Goal: Transaction & Acquisition: Purchase product/service

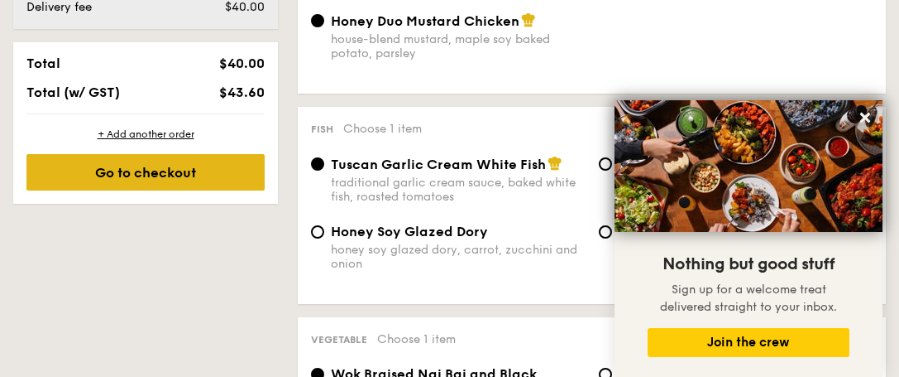
scroll to position [662, 0]
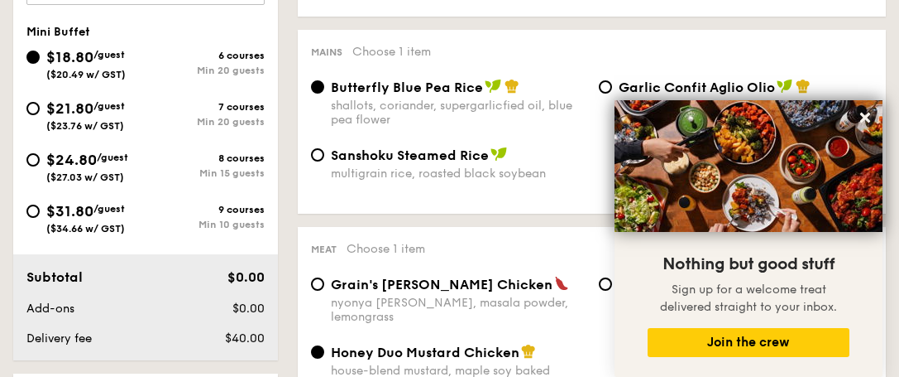
click at [93, 204] on span "$31.80" at bounding box center [69, 211] width 47 height 18
click at [40, 204] on input "$31.80 /guest ($34.66 w/ GST) 9 courses Min 10 guests" at bounding box center [32, 210] width 13 height 13
radio input "true"
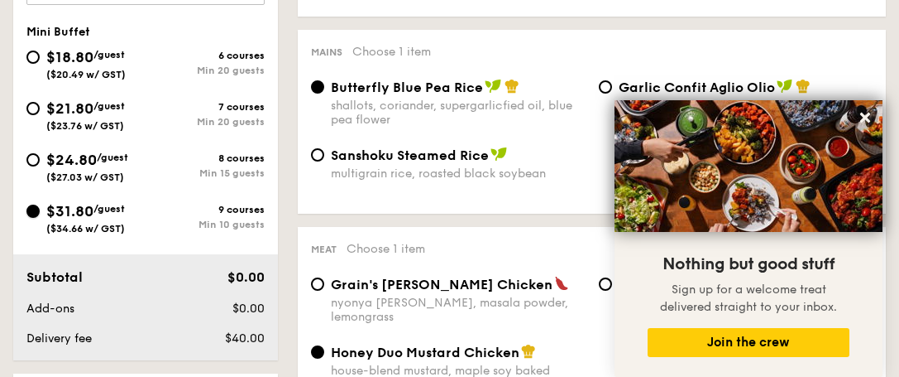
radio input "false"
radio input "true"
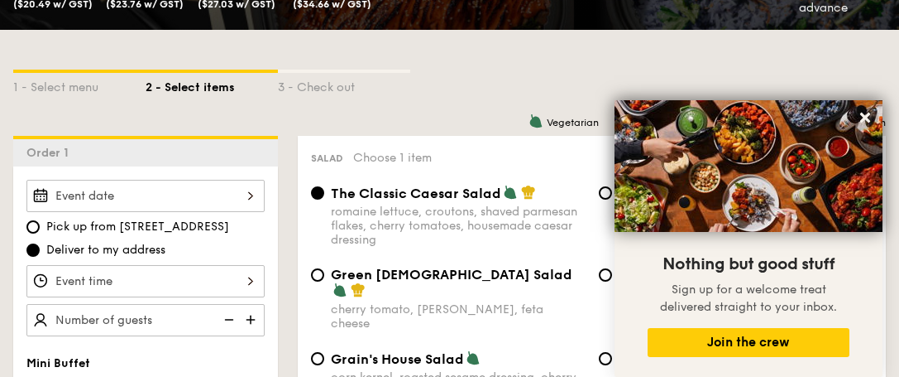
scroll to position [496, 0]
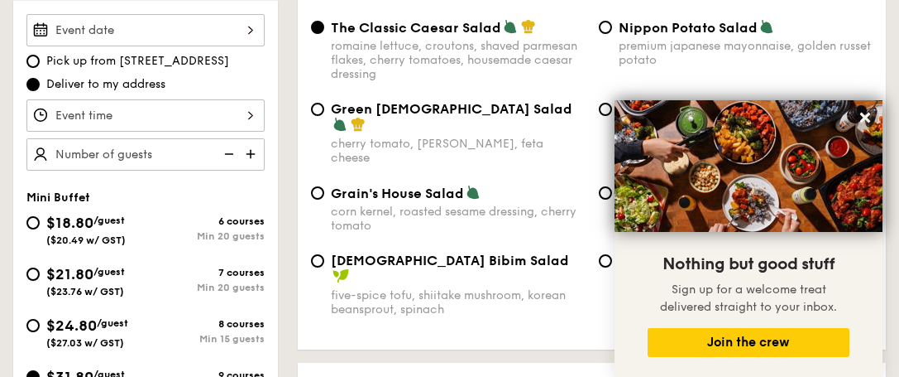
click at [194, 335] on div "Min 15 guests" at bounding box center [205, 339] width 119 height 12
click at [40, 332] on input "$24.80 /guest ($27.03 w/ GST) 8 courses Min 15 guests" at bounding box center [32, 325] width 13 height 13
radio input "true"
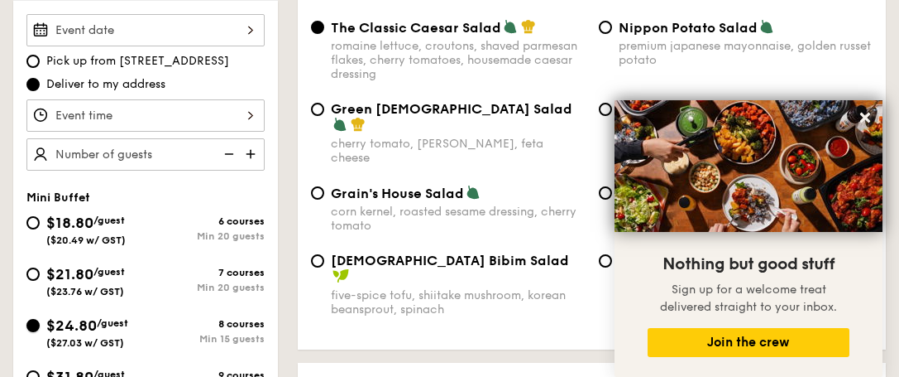
radio input "true"
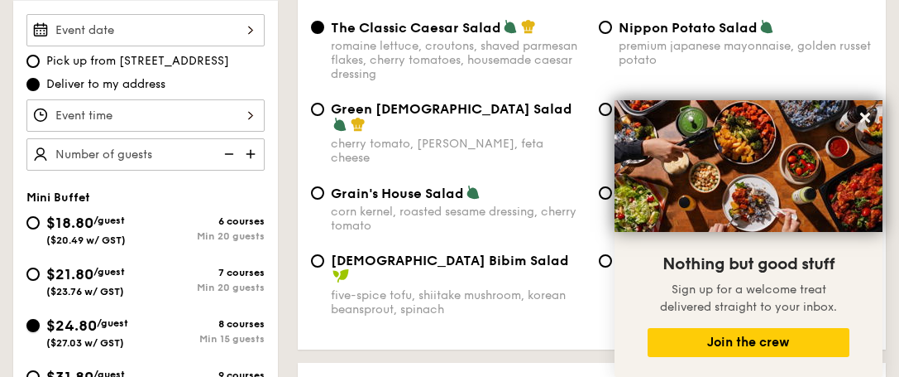
radio input "true"
click at [227, 276] on div "7 courses" at bounding box center [205, 272] width 119 height 12
click at [40, 276] on input "$21.80 /guest ($23.76 w/ GST) 7 courses Min 20 guests" at bounding box center [32, 273] width 13 height 13
radio input "true"
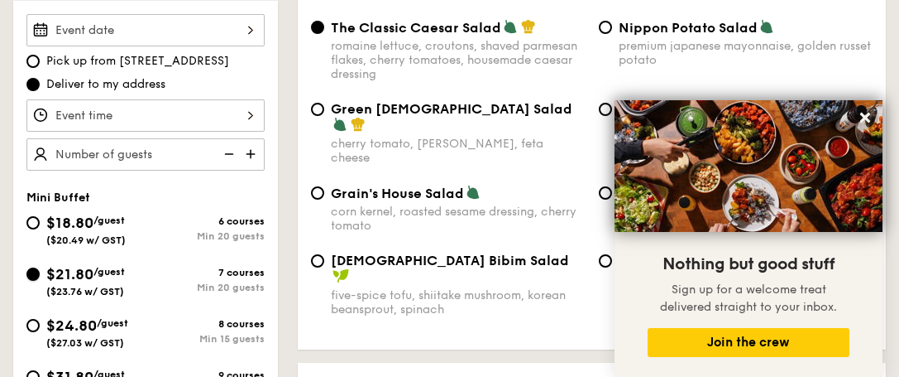
radio input "true"
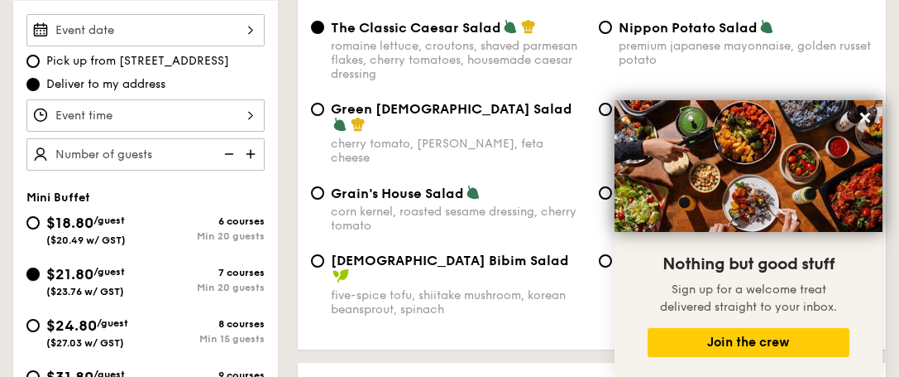
radio input "true"
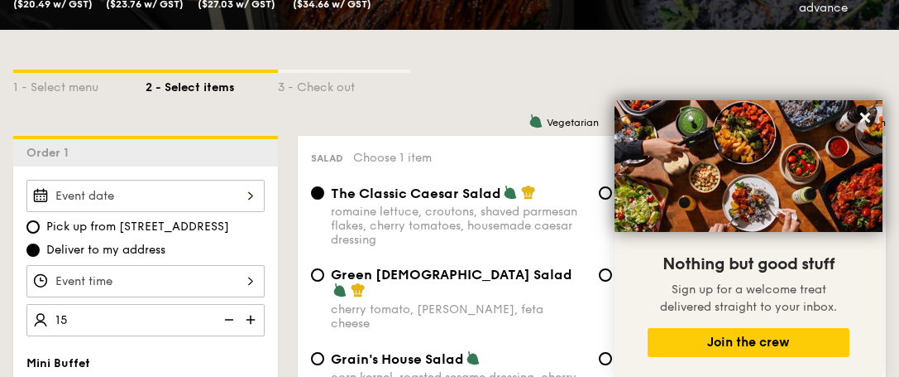
scroll to position [579, 0]
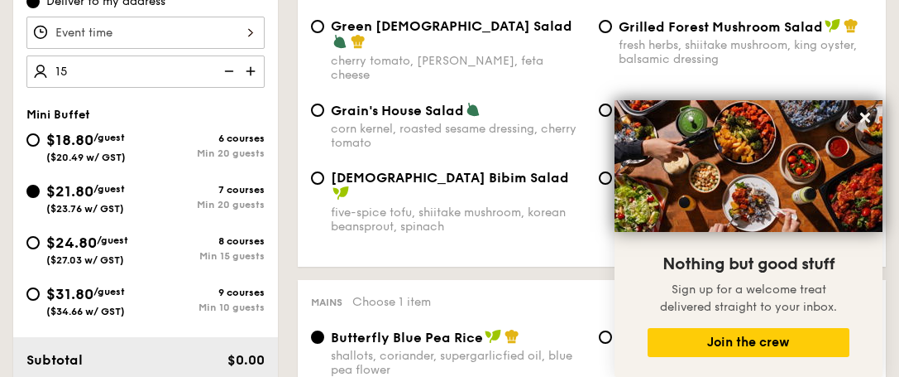
type input "20 guests"
click at [68, 247] on span "$24.80" at bounding box center [71, 242] width 50 height 18
click at [40, 247] on input "$24.80 /guest ($27.03 w/ GST) 8 courses Min 15 guests" at bounding box center [32, 242] width 13 height 13
radio input "true"
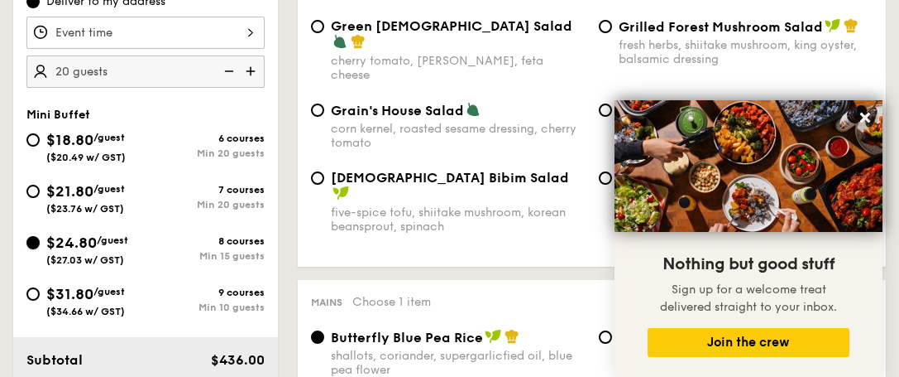
radio input "true"
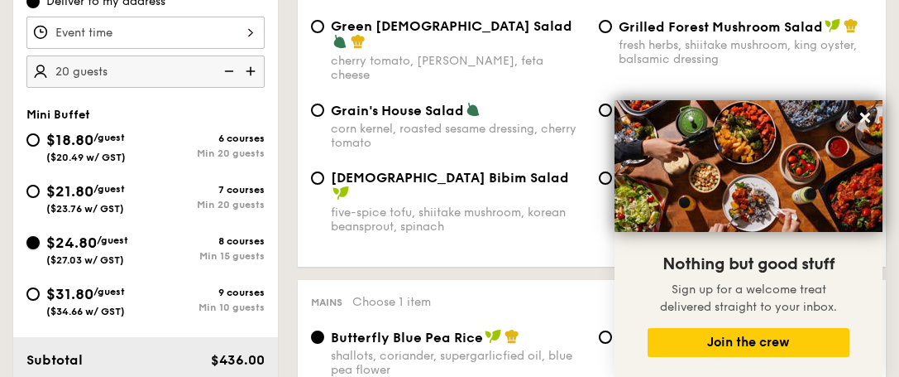
radio input "true"
type input "15 guests"
click at [128, 232] on div "$24.80 /guest ($27.03 w/ GST)" at bounding box center [87, 248] width 82 height 35
click at [40, 236] on input "$24.80 /guest ($27.03 w/ GST) 8 courses Min 15 guests" at bounding box center [32, 242] width 13 height 13
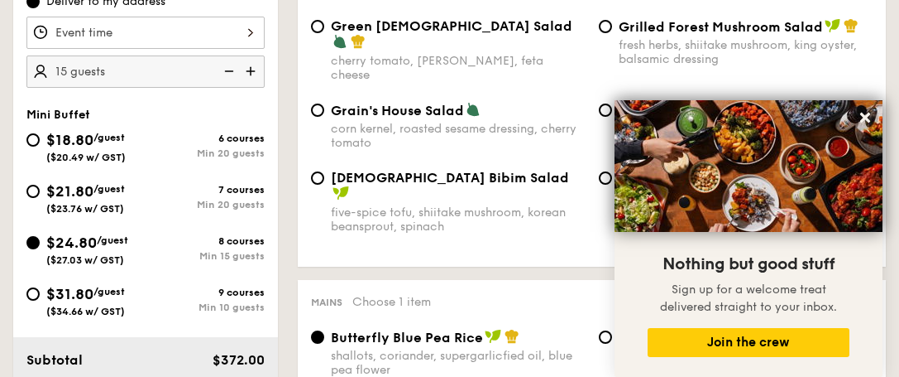
click at [122, 247] on div "$24.80 /guest ($27.03 w/ GST)" at bounding box center [87, 248] width 82 height 35
click at [40, 247] on input "$24.80 /guest ($27.03 w/ GST) 8 courses Min 15 guests" at bounding box center [32, 242] width 13 height 13
click at [151, 302] on div "Min 10 guests" at bounding box center [205, 307] width 119 height 12
click at [40, 300] on input "$31.80 /guest ($34.66 w/ GST) 9 courses Min 10 guests" at bounding box center [32, 293] width 13 height 13
radio input "true"
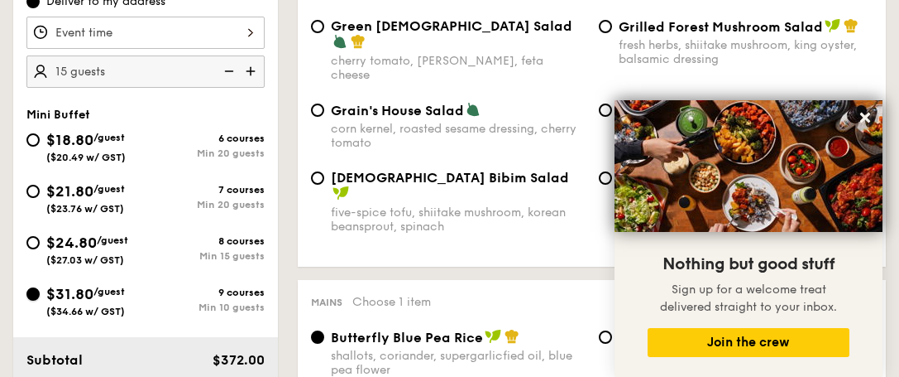
radio input "true"
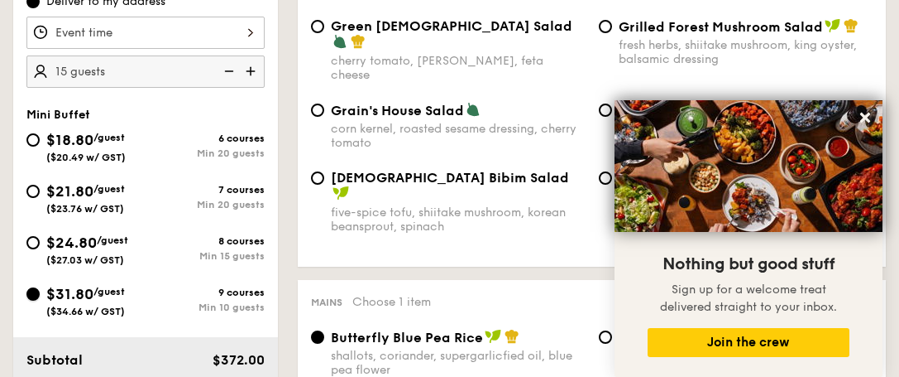
radio input "true"
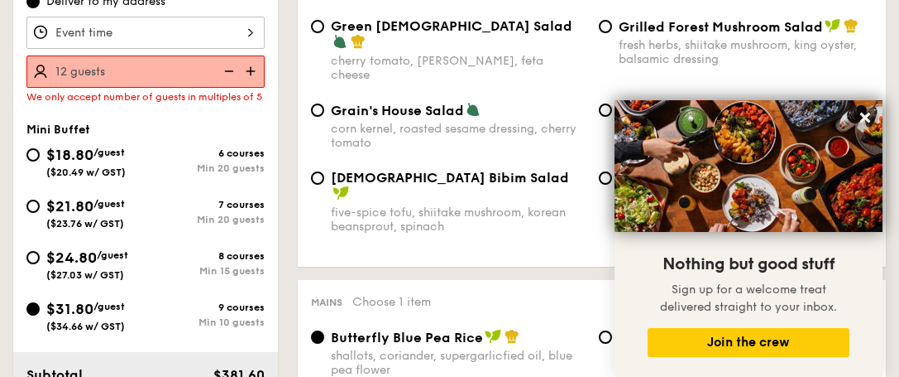
click at [332, 240] on div "Salad Choose 1 item The Classic Caesar Salad romaine lettuce, croutons, shaved …" at bounding box center [592, 76] width 588 height 379
type input "15 guests"
click at [98, 273] on div "$24.80 /guest ($27.03 w/ GST) 8 courses Min 15 guests" at bounding box center [146, 268] width 252 height 45
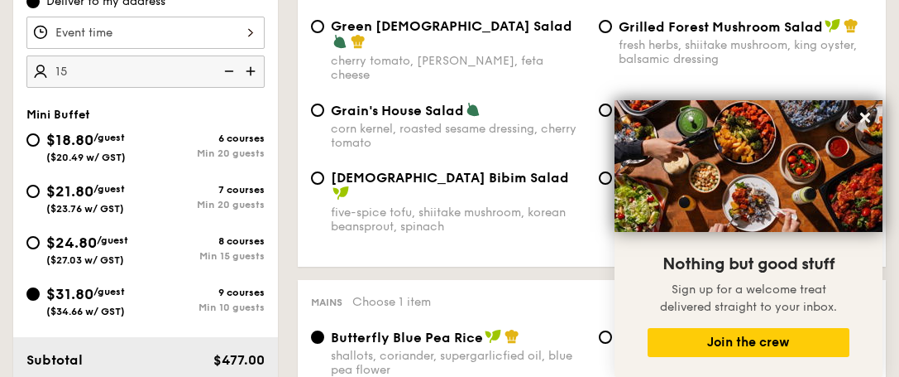
click at [101, 244] on span "/guest" at bounding box center [112, 240] width 31 height 12
click at [40, 244] on input "$24.80 /guest ($27.03 w/ GST) 8 courses Min 15 guests" at bounding box center [32, 242] width 13 height 13
radio input "true"
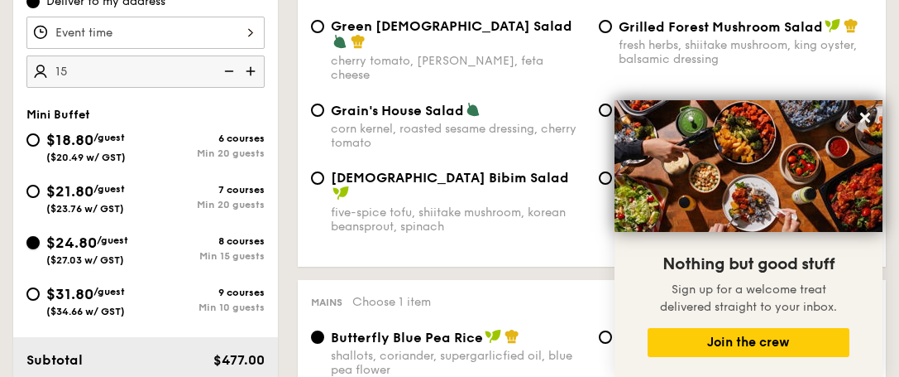
radio input "true"
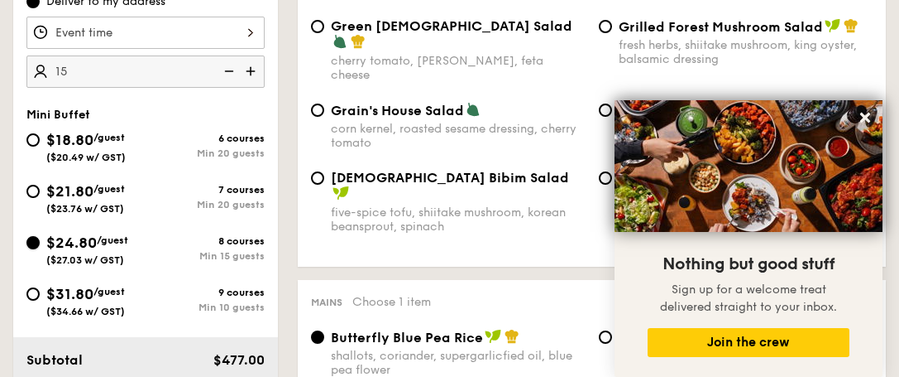
radio input "true"
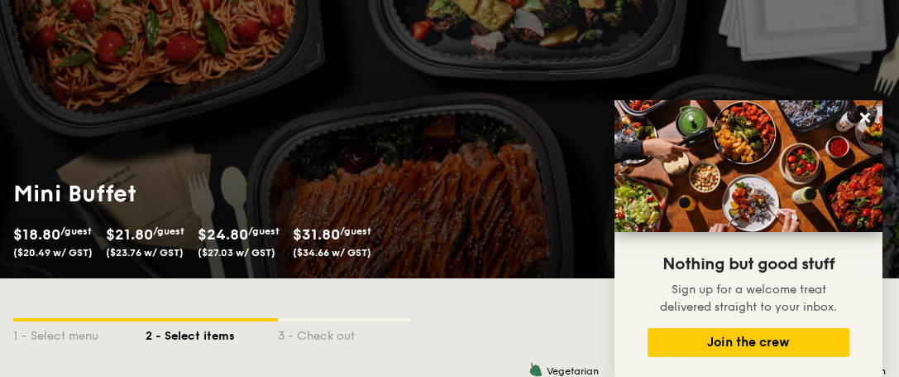
scroll to position [0, 0]
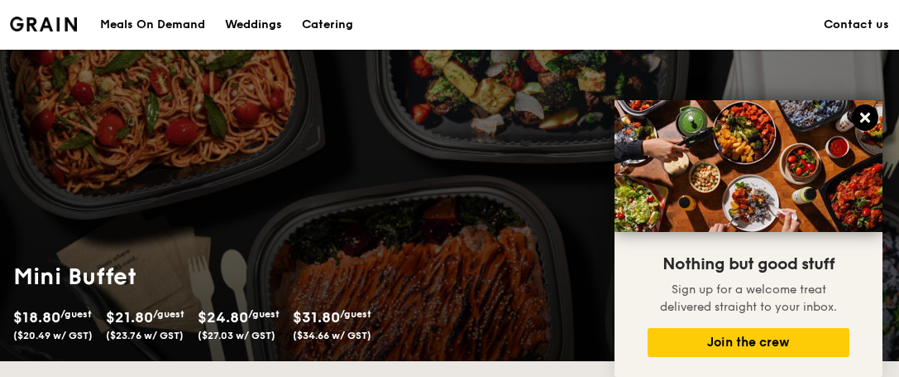
click at [863, 113] on icon at bounding box center [865, 117] width 15 height 15
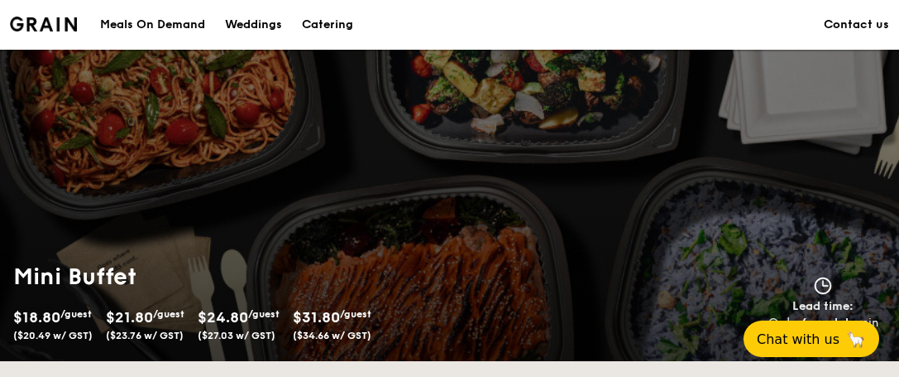
click at [322, 17] on div "Catering" at bounding box center [327, 25] width 51 height 50
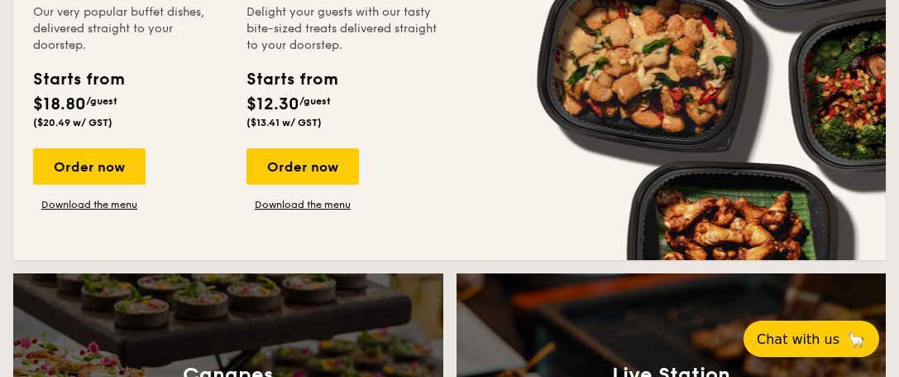
scroll to position [1489, 0]
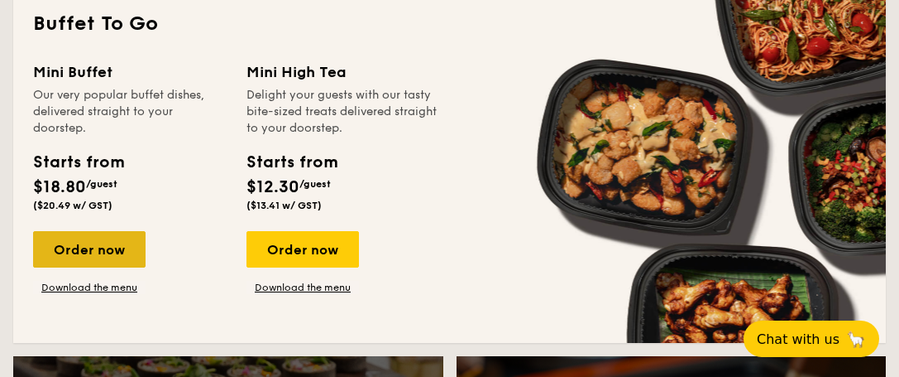
click at [110, 257] on div "Order now" at bounding box center [89, 249] width 113 height 36
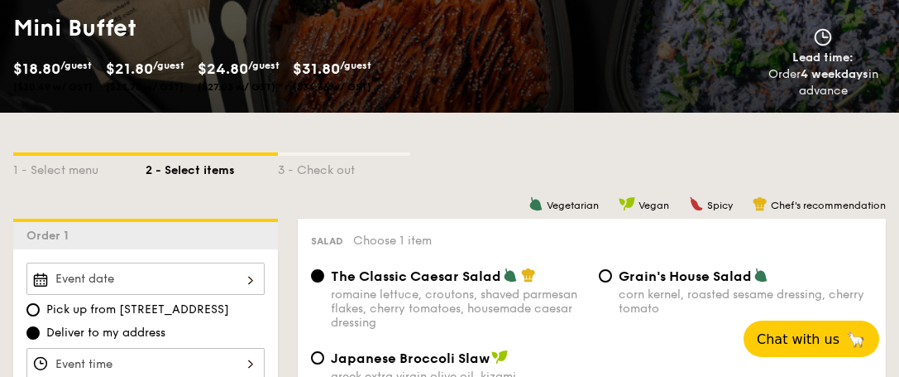
scroll to position [331, 0]
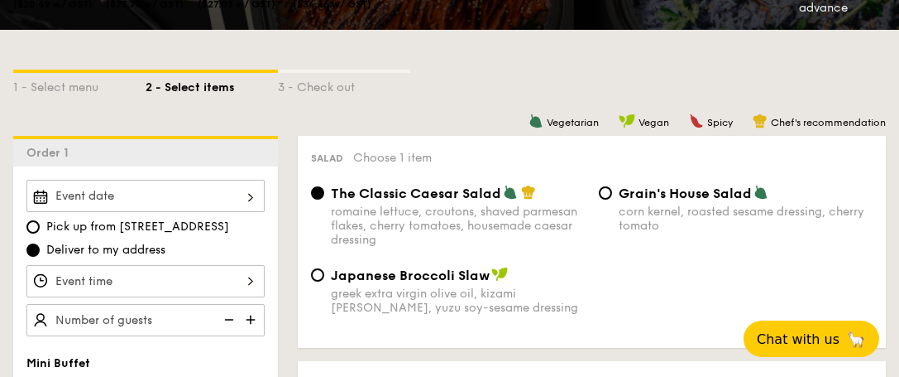
click at [176, 271] on div at bounding box center [145, 281] width 238 height 32
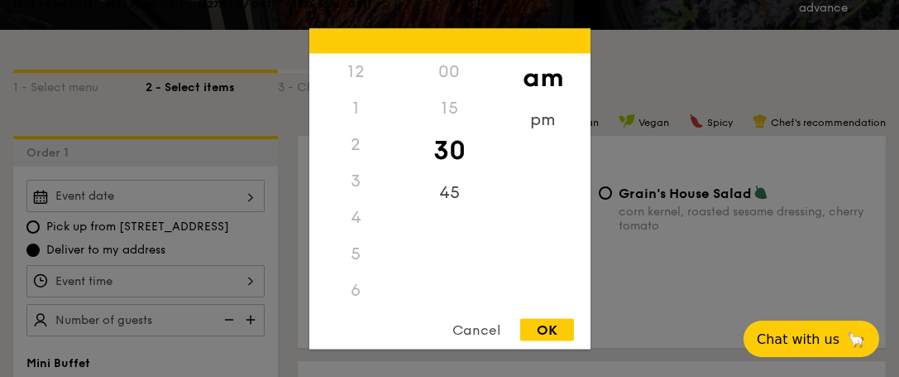
scroll to position [182, 0]
click at [547, 104] on div "pm" at bounding box center [543, 125] width 94 height 48
click at [363, 114] on div "6" at bounding box center [356, 113] width 94 height 48
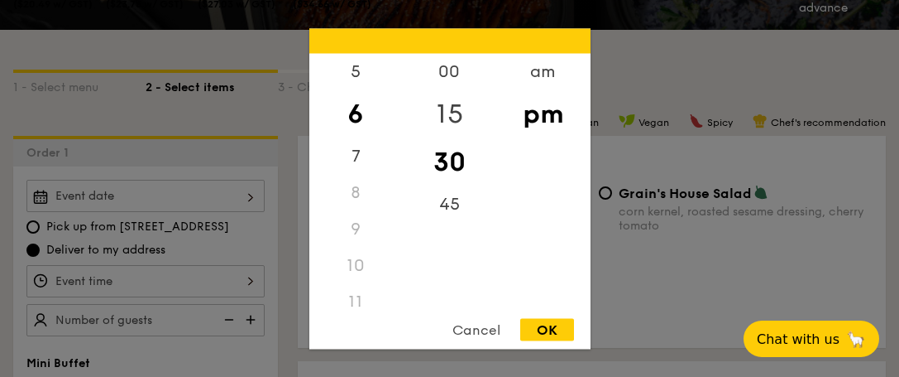
drag, startPoint x: 452, startPoint y: 109, endPoint x: 460, endPoint y: 111, distance: 8.4
click at [453, 110] on div "15" at bounding box center [450, 113] width 94 height 48
click at [539, 325] on div "OK" at bounding box center [547, 329] width 54 height 22
type input "6:15PM"
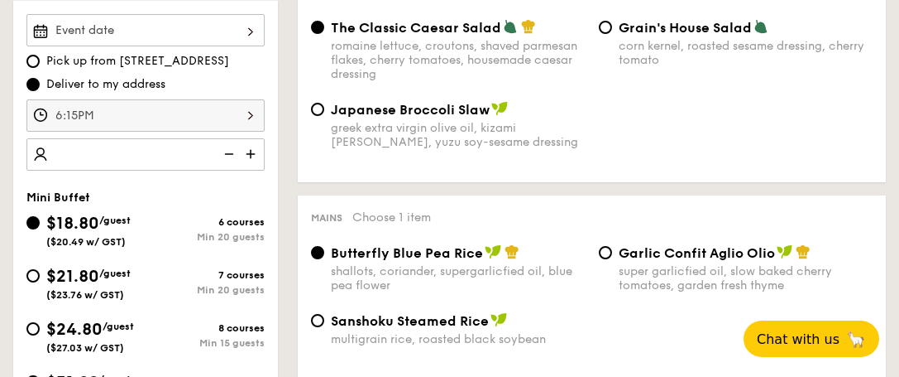
scroll to position [579, 0]
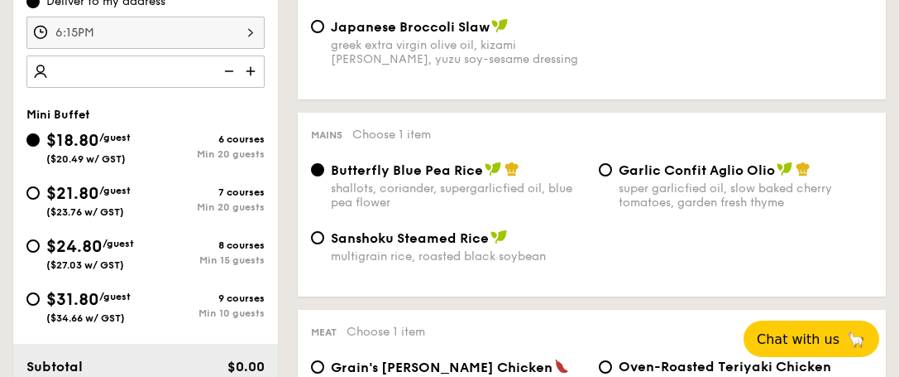
click at [105, 306] on div "$31.80 /guest ($34.66 w/ GST)" at bounding box center [88, 305] width 84 height 36
click at [40, 305] on input "$31.80 /guest ($34.66 w/ GST) 9 courses Min 10 guests" at bounding box center [32, 298] width 13 height 13
radio input "true"
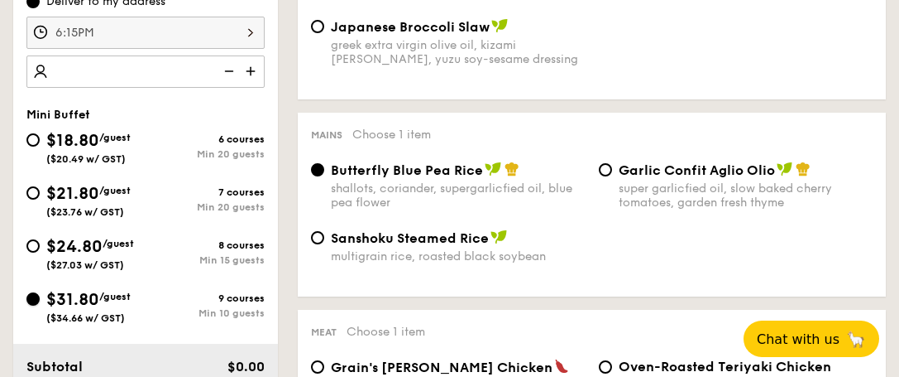
radio input "false"
radio input "true"
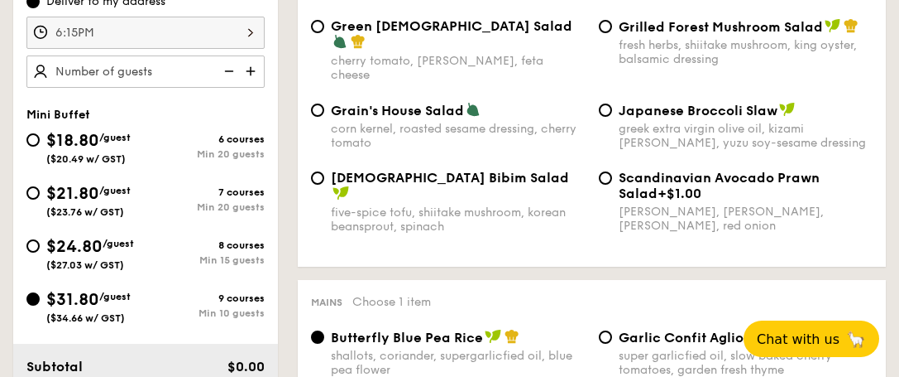
click at [122, 244] on span "/guest" at bounding box center [118, 243] width 31 height 12
click at [40, 244] on input "$24.80 /guest ($27.03 w/ GST) 8 courses Min 15 guests" at bounding box center [32, 245] width 13 height 13
radio input "true"
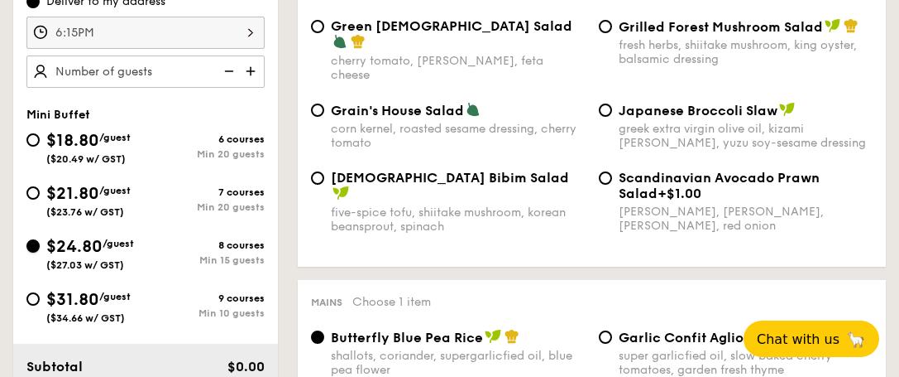
radio input "true"
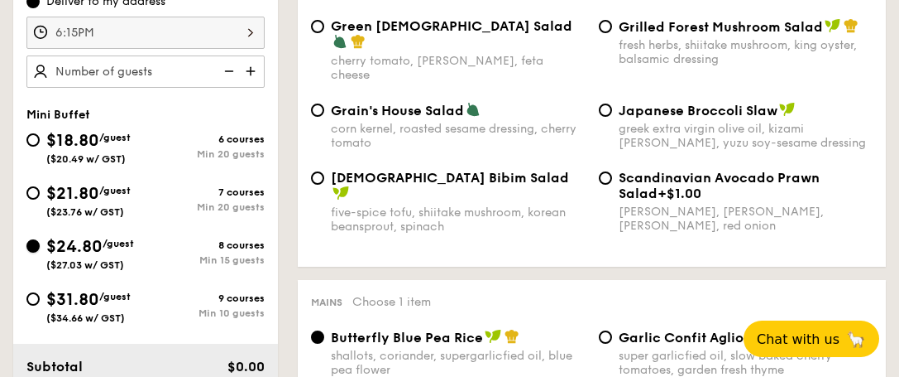
radio input "true"
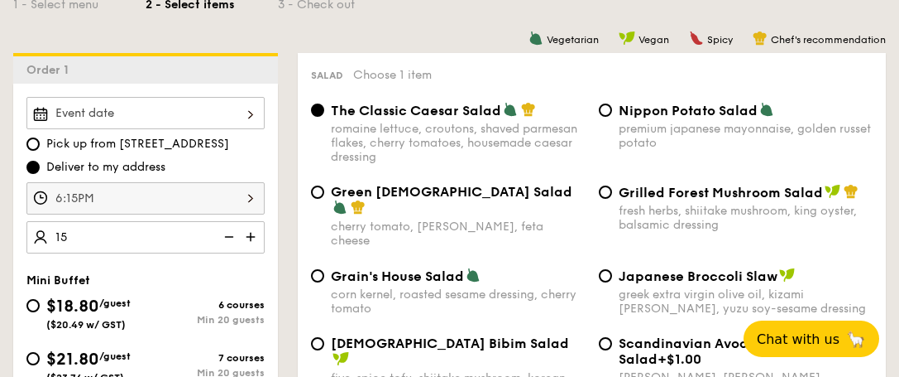
type input "15 guests"
click at [174, 104] on div at bounding box center [145, 113] width 238 height 32
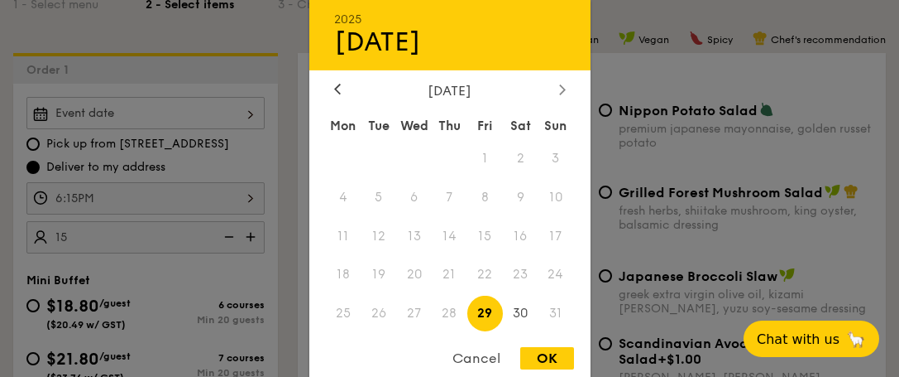
click at [556, 86] on div at bounding box center [562, 90] width 15 height 16
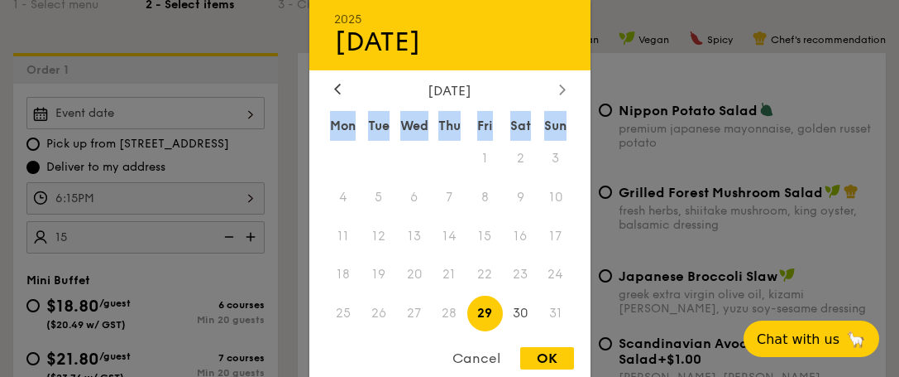
click at [556, 86] on div at bounding box center [562, 90] width 15 height 16
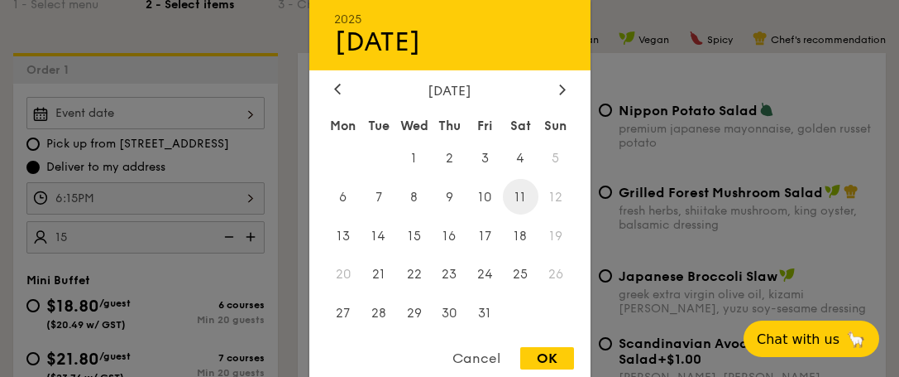
click at [523, 196] on span "11" at bounding box center [521, 197] width 36 height 36
click at [552, 357] on div "OK" at bounding box center [547, 358] width 54 height 22
type input "[DATE]"
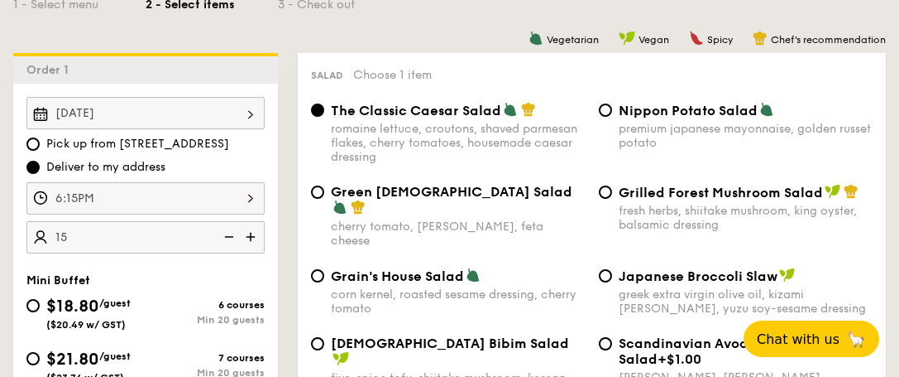
scroll to position [496, 0]
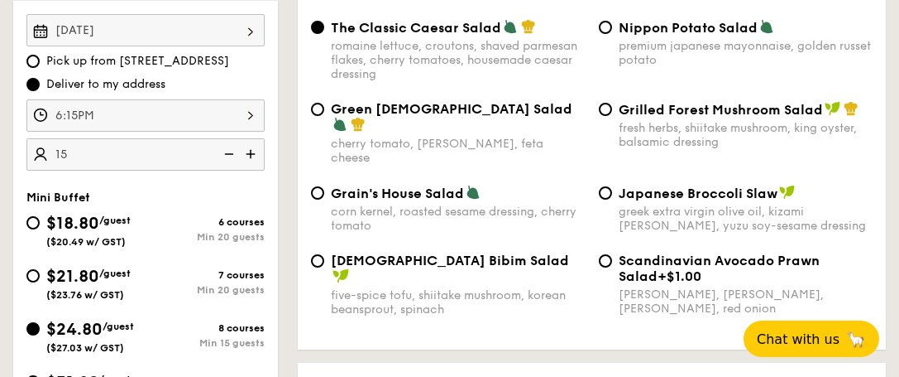
click at [716, 35] on span "Nippon Potato Salad" at bounding box center [688, 28] width 139 height 16
click at [612, 34] on input "Nippon Potato Salad premium japanese mayonnaise, golden russet potato" at bounding box center [605, 27] width 13 height 13
radio input "true"
click at [625, 127] on div "fresh herbs, shiitake mushroom, king oyster, balsamic dressing" at bounding box center [746, 135] width 255 height 28
click at [612, 116] on input "Grilled Forest Mushroom Salad fresh herbs, shiitake mushroom, king oyster, bals…" at bounding box center [605, 109] width 13 height 13
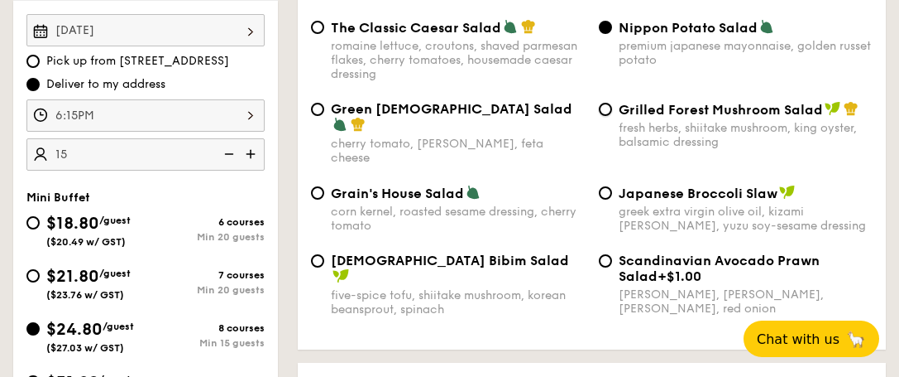
radio input "true"
click at [473, 30] on span "The Classic Caesar Salad" at bounding box center [416, 28] width 170 height 16
click at [324, 30] on input "The Classic Caesar Salad romaine lettuce, croutons, shaved parmesan flakes, che…" at bounding box center [317, 27] width 13 height 13
radio input "true"
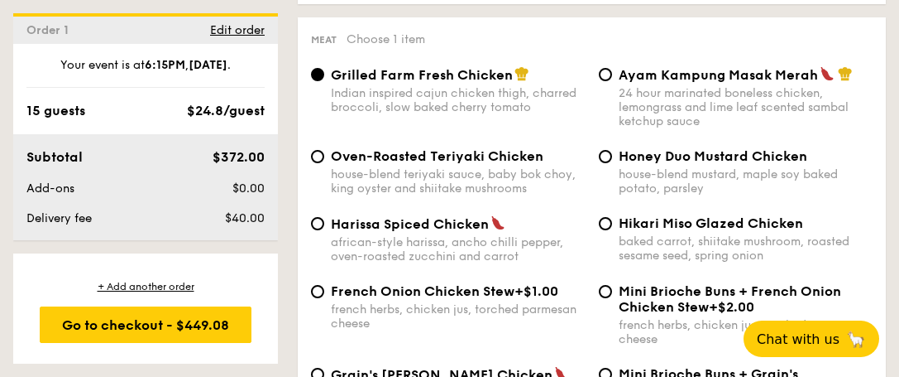
scroll to position [1407, 0]
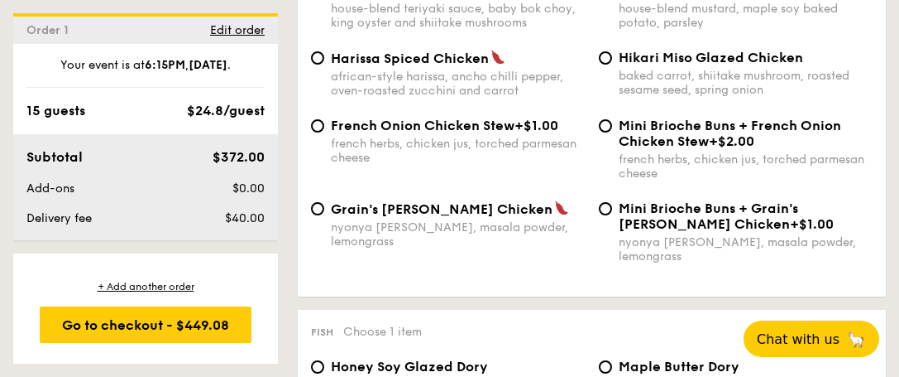
click at [644, 124] on span "Mini Brioche Buns + French Onion Chicken Stew" at bounding box center [730, 133] width 223 height 31
click at [612, 124] on input "Mini Brioche Buns + French Onion Chicken Stew +$2.00 french herbs, chicken jus,…" at bounding box center [605, 125] width 13 height 13
radio input "true"
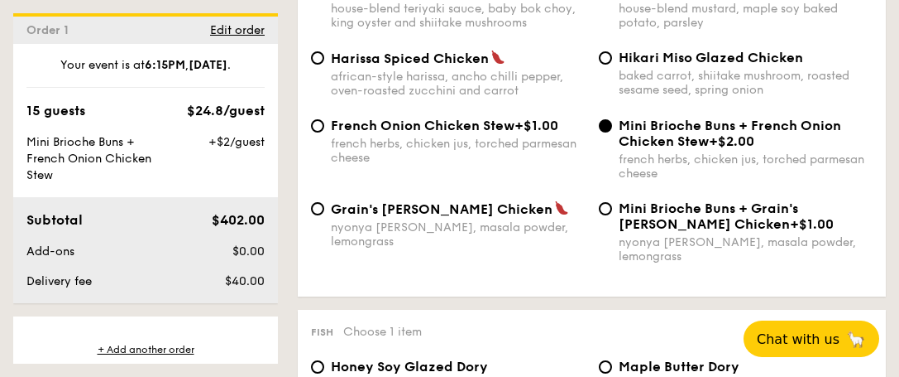
click at [505, 137] on div "french herbs, chicken jus, torched parmesan cheese" at bounding box center [458, 151] width 255 height 28
click at [324, 128] on input "French Onion Chicken Stew +$1.00 french herbs, chicken jus, torched parmesan ch…" at bounding box center [317, 125] width 13 height 13
radio input "true"
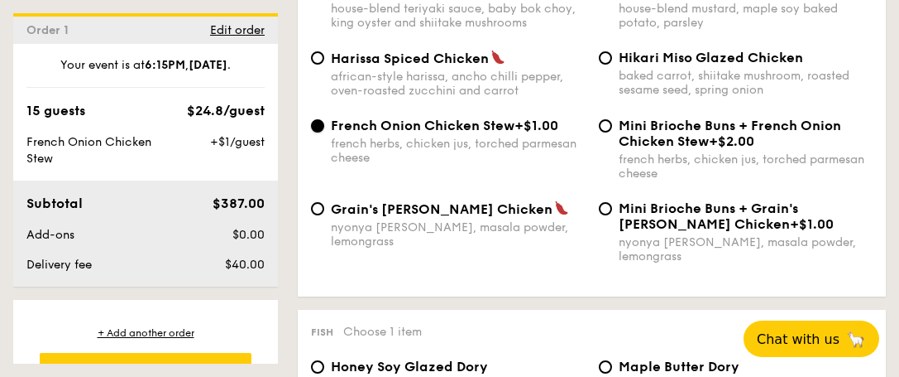
scroll to position [1324, 0]
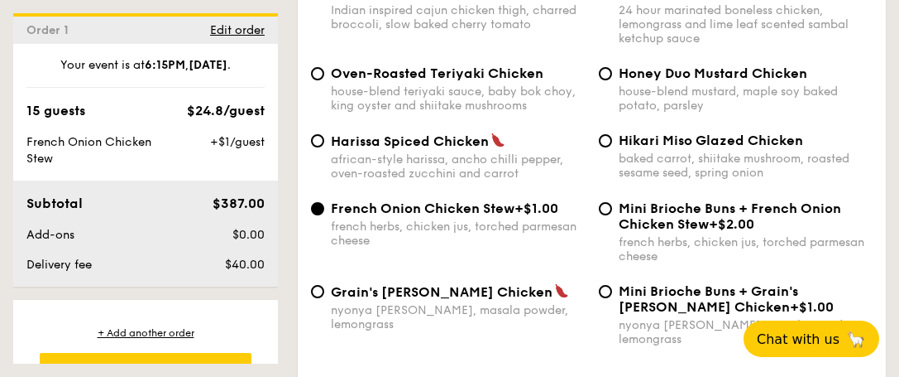
click at [452, 135] on div "Harissa Spiced Chicken african-style harissa, ancho chilli pepper, oven-roasted…" at bounding box center [458, 156] width 255 height 48
click at [324, 135] on input "Harissa Spiced Chicken african-style harissa, ancho chilli pepper, oven-roasted…" at bounding box center [317, 140] width 13 height 13
radio input "true"
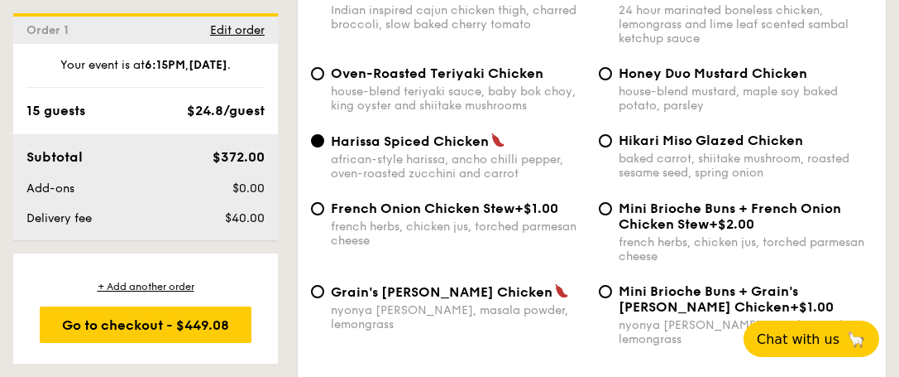
click at [623, 200] on span "Mini Brioche Buns + French Onion Chicken Stew" at bounding box center [730, 215] width 223 height 31
click at [612, 202] on input "Mini Brioche Buns + French Onion Chicken Stew +$2.00 french herbs, chicken jus,…" at bounding box center [605, 208] width 13 height 13
radio input "true"
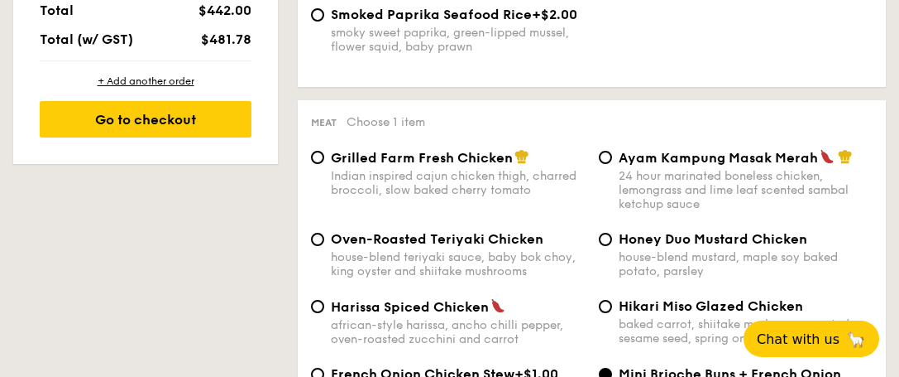
click at [520, 169] on div "Indian inspired cajun chicken thigh, charred broccoli, slow baked cherry tomato" at bounding box center [458, 183] width 255 height 28
click at [324, 154] on input "Grilled Farm Fresh Chicken Indian inspired cajun chicken thigh, charred broccol…" at bounding box center [317, 157] width 13 height 13
radio input "true"
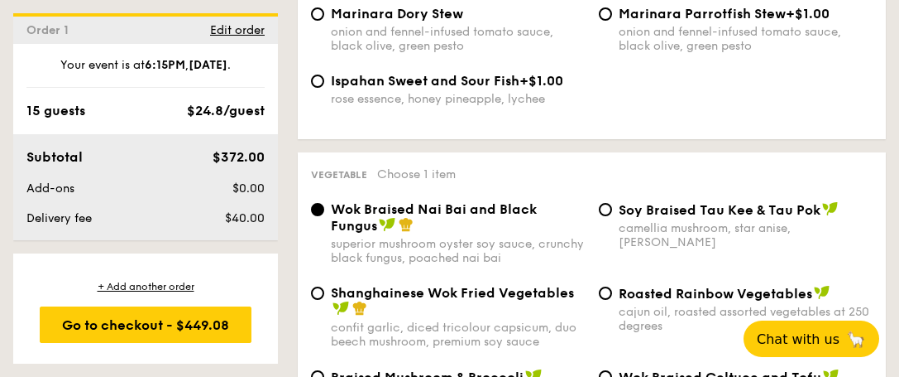
scroll to position [2142, 0]
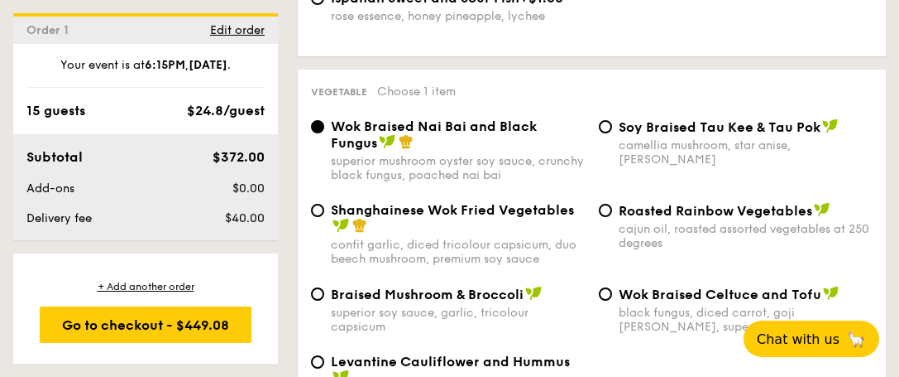
click at [741, 203] on span "Roasted Rainbow Vegetables" at bounding box center [716, 211] width 194 height 16
click at [612, 204] on input "Roasted Rainbow Vegetables cajun oil, roasted assorted vegetables at 250 degrees" at bounding box center [605, 210] width 13 height 13
radio input "true"
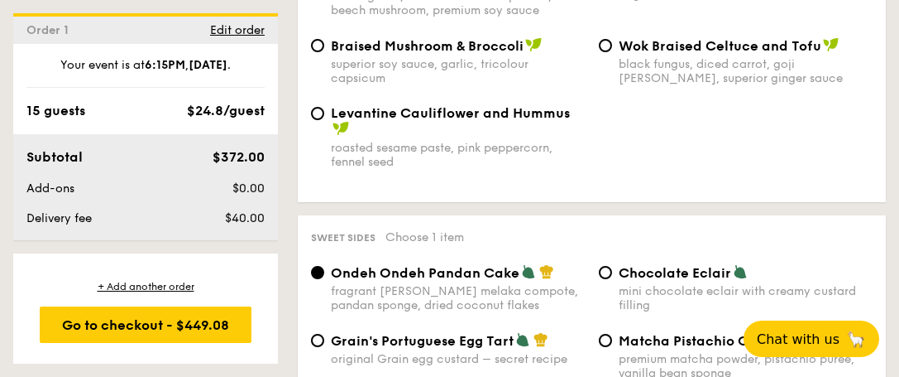
scroll to position [2472, 0]
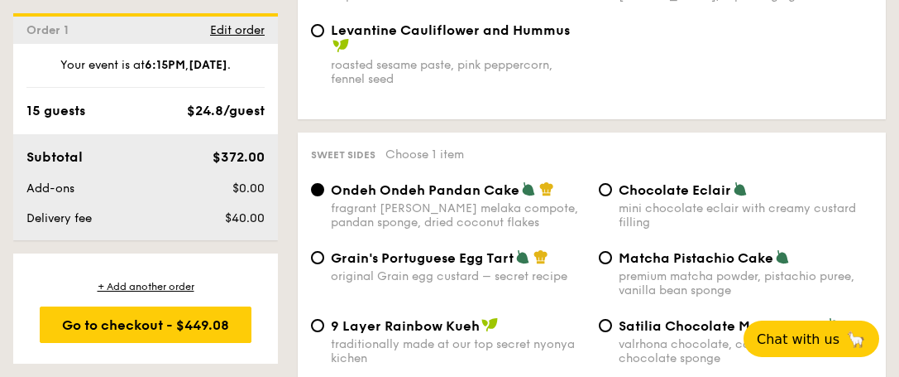
click at [438, 337] on div "traditionally made at our top secret nyonya kichen" at bounding box center [458, 351] width 255 height 28
click at [324, 319] on input "9 Layer Rainbow Kueh traditionally made at our top secret nyonya kichen" at bounding box center [317, 325] width 13 height 13
radio input "true"
click at [457, 201] on div "fragrant [PERSON_NAME] melaka compote, pandan sponge, dried coconut flakes" at bounding box center [458, 215] width 255 height 28
click at [439, 337] on div "traditionally made at our top secret nyonya kichen" at bounding box center [458, 351] width 255 height 28
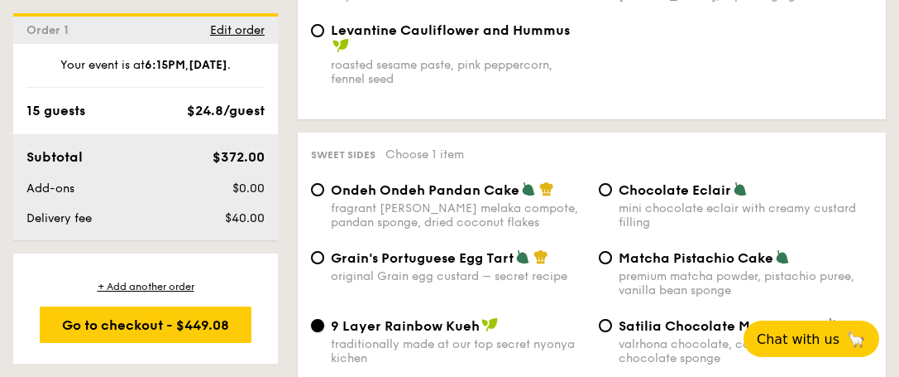
click at [324, 319] on input "9 Layer Rainbow Kueh traditionally made at our top secret nyonya kichen" at bounding box center [317, 325] width 13 height 13
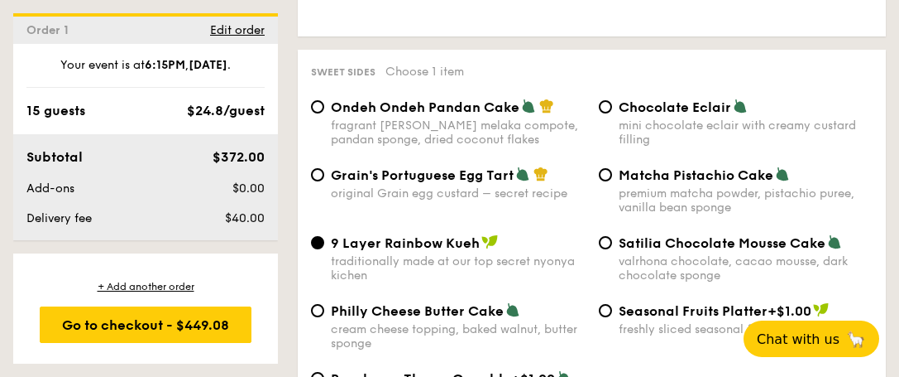
click at [617, 98] on div "Chocolate Eclair mini chocolate eclair with creamy custard filling" at bounding box center [736, 122] width 288 height 48
click at [616, 98] on div "Chocolate Eclair mini chocolate eclair with creamy custard filling" at bounding box center [736, 122] width 288 height 48
click at [627, 118] on div "mini chocolate eclair with creamy custard filling" at bounding box center [746, 132] width 255 height 28
click at [612, 100] on input "Chocolate Eclair mini chocolate eclair with creamy custard filling" at bounding box center [605, 106] width 13 height 13
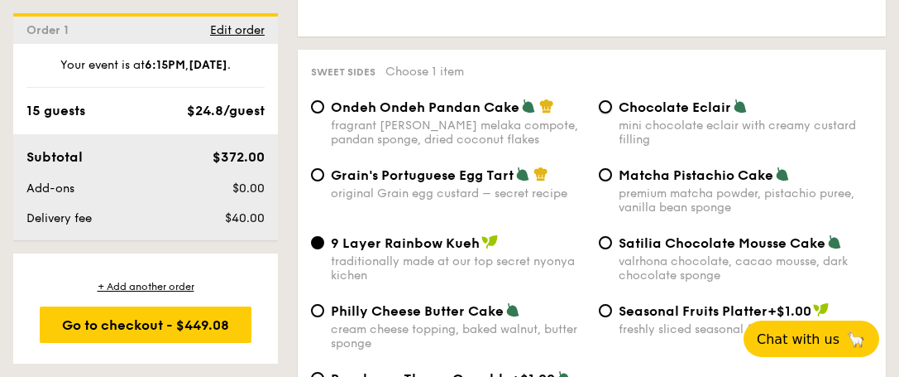
radio input "true"
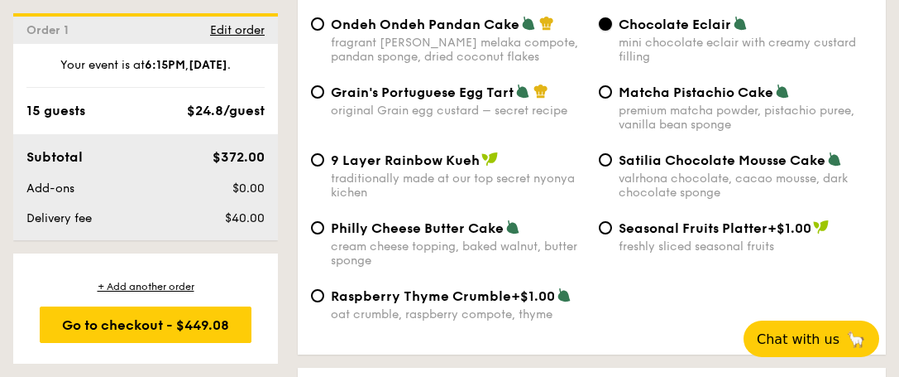
scroll to position [2803, 0]
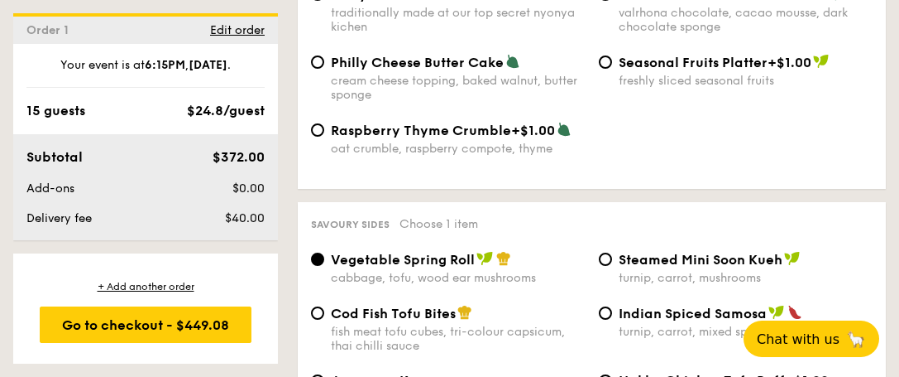
click at [492, 324] on div "fish meat tofu cubes, tri-colour capsicum, thai chilli sauce" at bounding box center [458, 338] width 255 height 28
click at [324, 306] on input "Cod Fish Tofu Bites fish meat tofu cubes, tri-colour capsicum, thai chilli sauce" at bounding box center [317, 312] width 13 height 13
radio input "true"
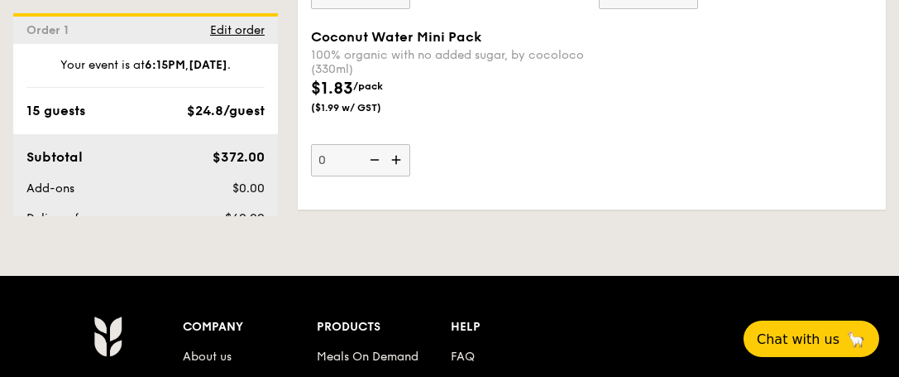
scroll to position [5203, 0]
